Goal: Information Seeking & Learning: Learn about a topic

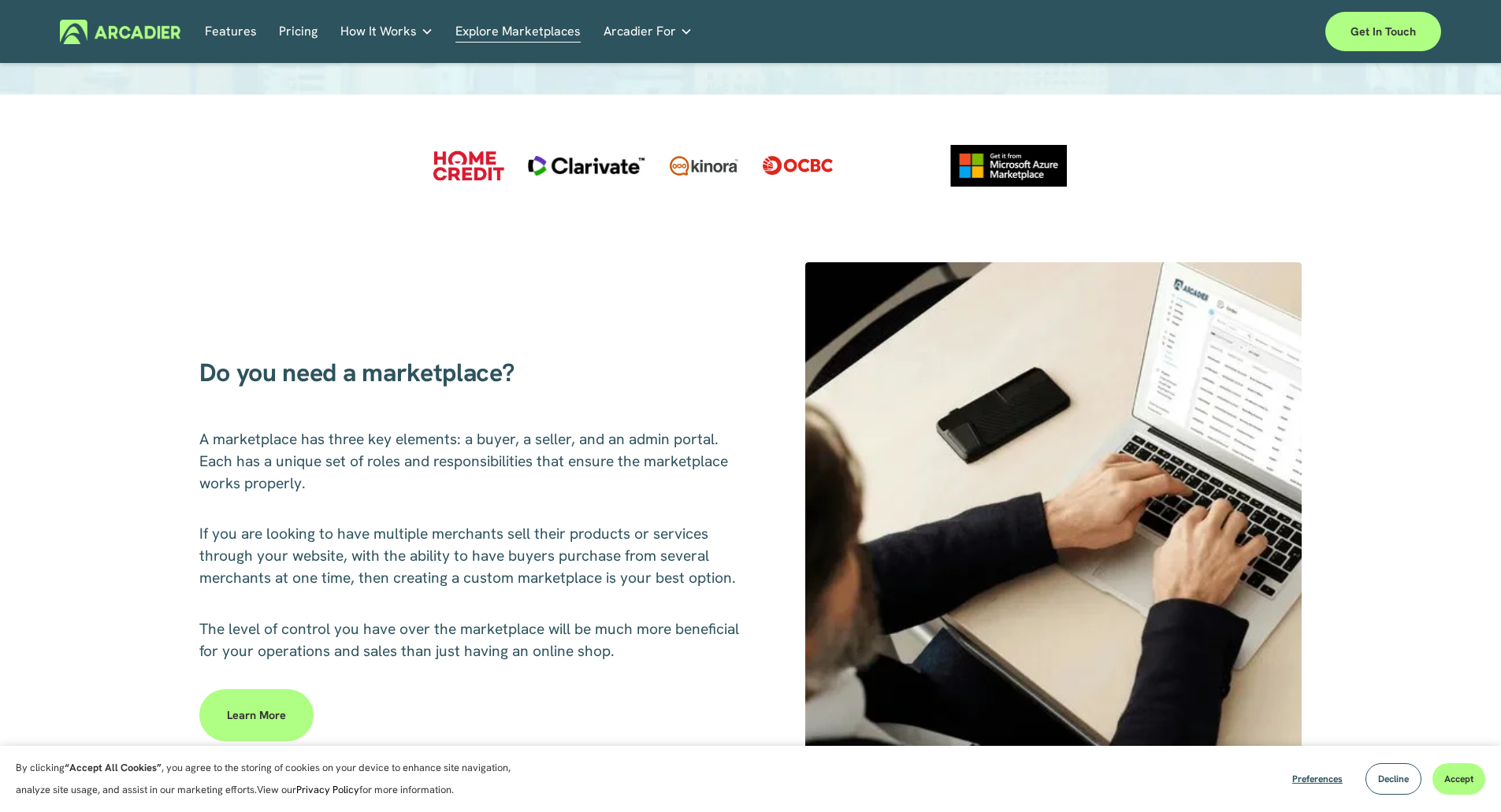
scroll to position [472, 0]
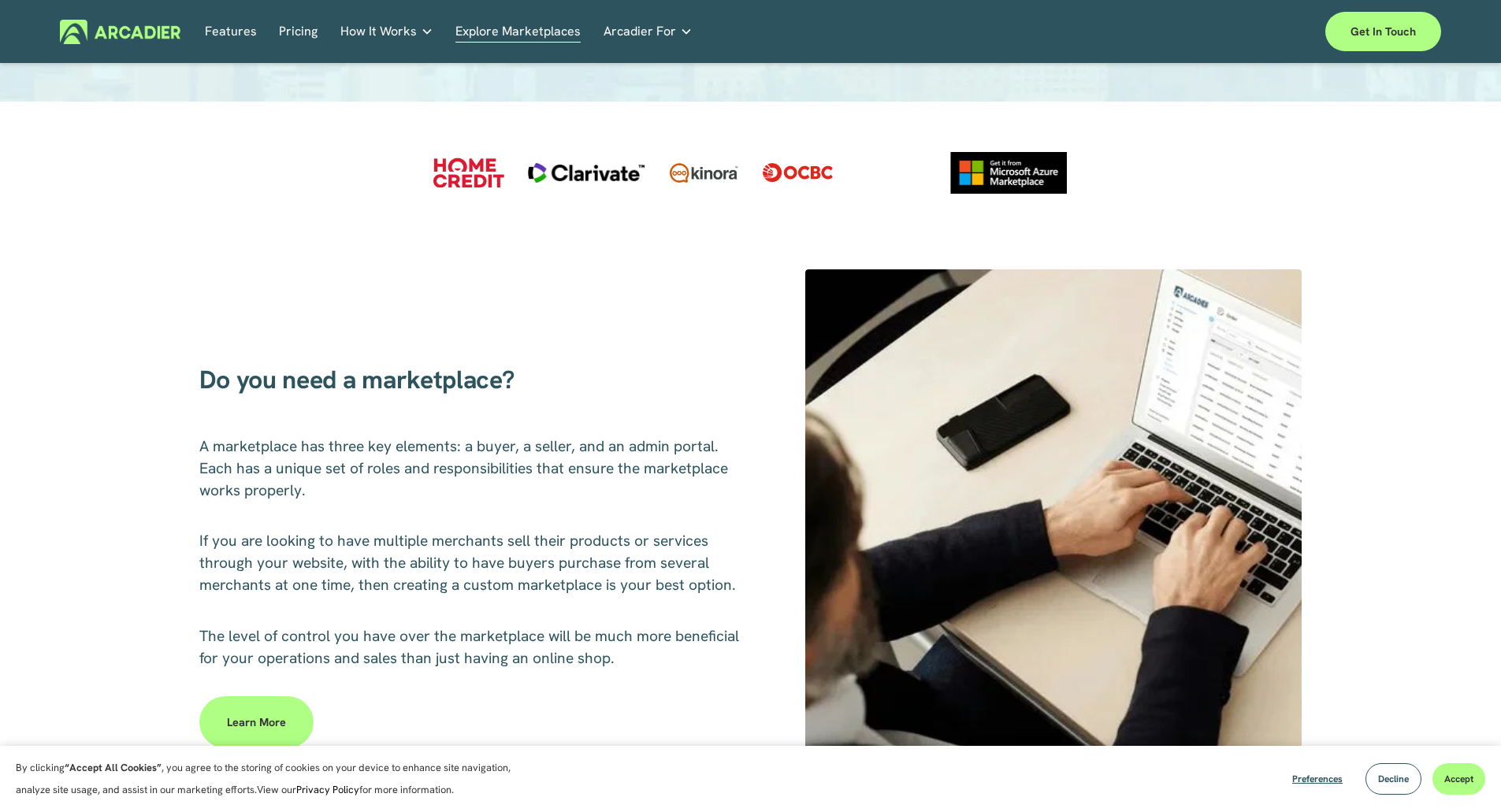
click at [510, 33] on link "Explore Marketplaces" at bounding box center [518, 32] width 126 height 24
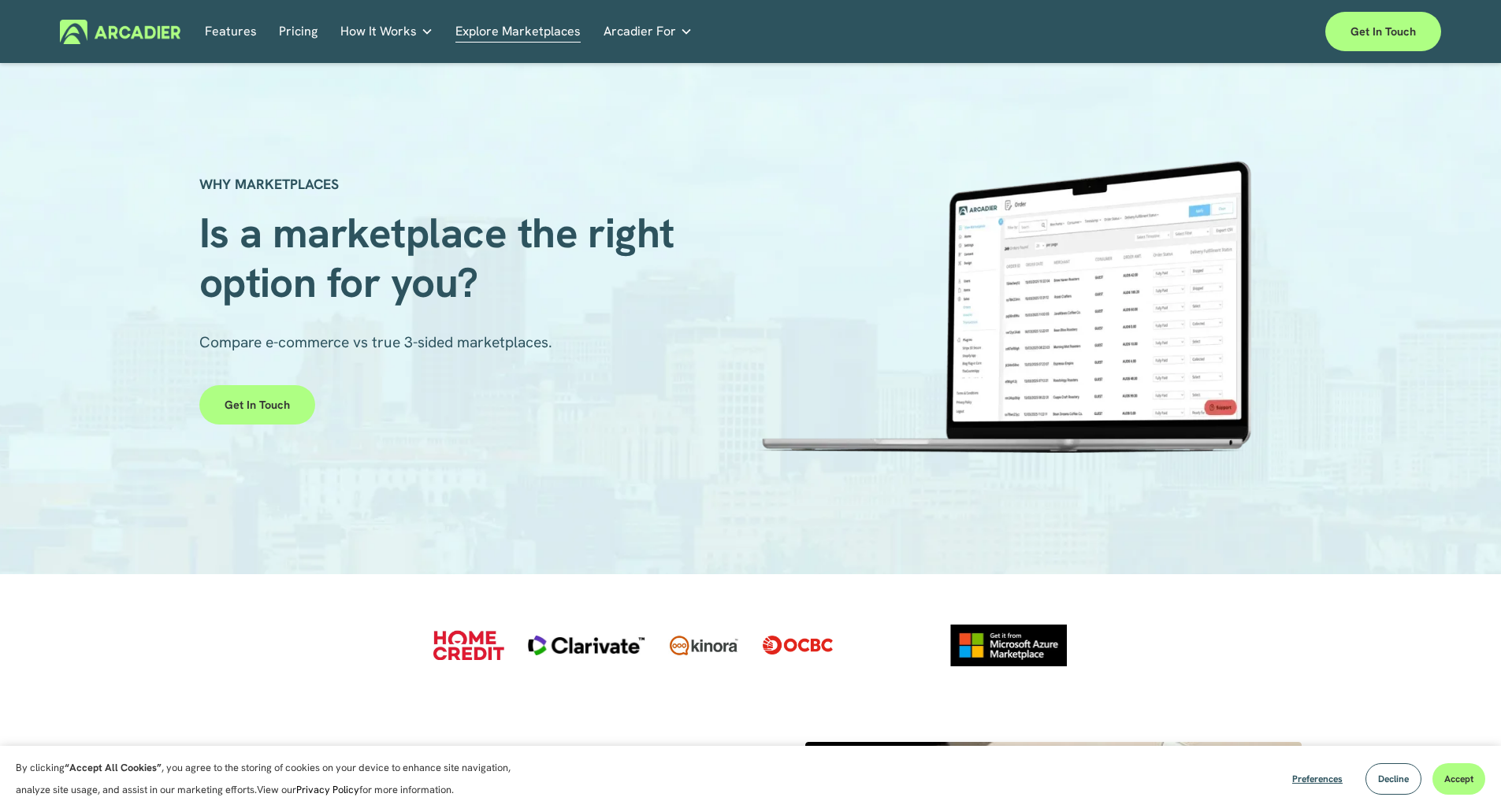
click at [288, 28] on link "Pricing" at bounding box center [298, 32] width 39 height 24
